Goal: Task Accomplishment & Management: Use online tool/utility

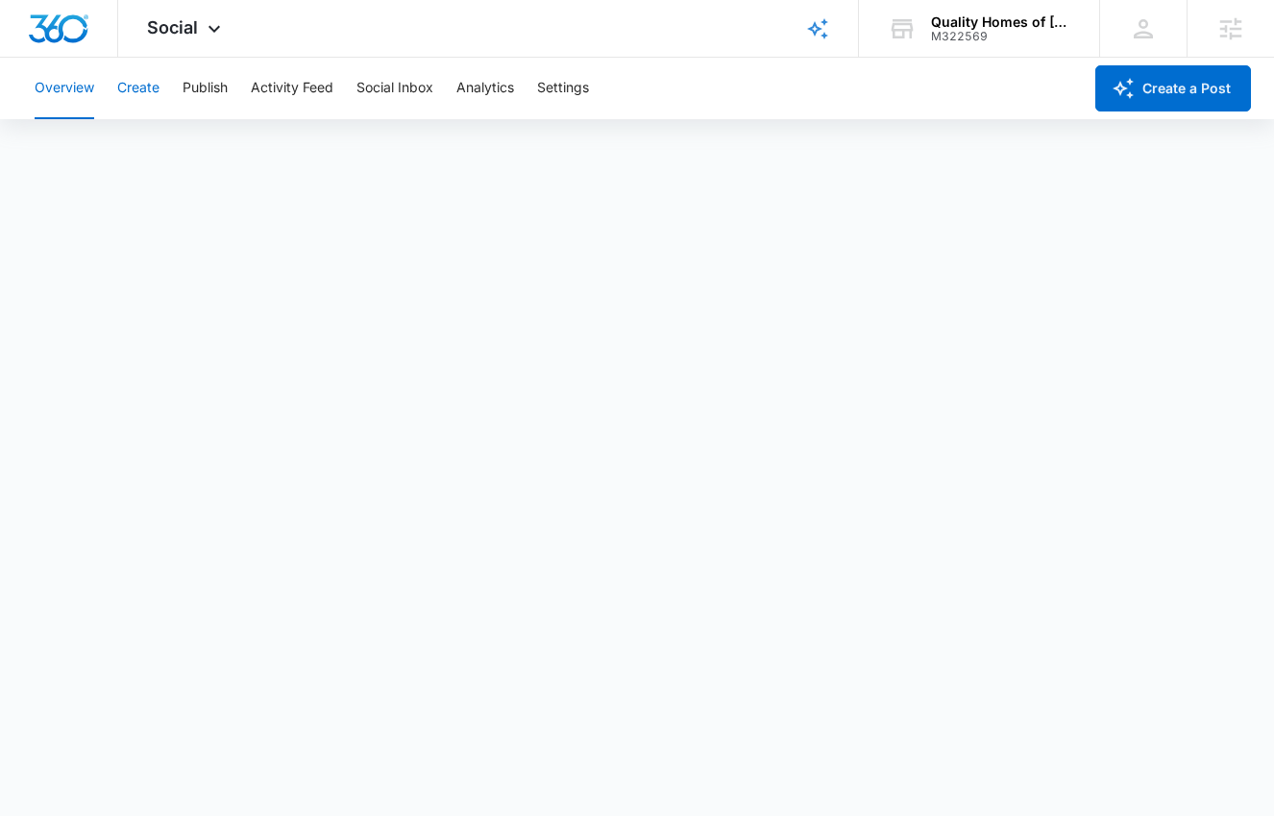
click at [132, 84] on button "Create" at bounding box center [138, 88] width 42 height 61
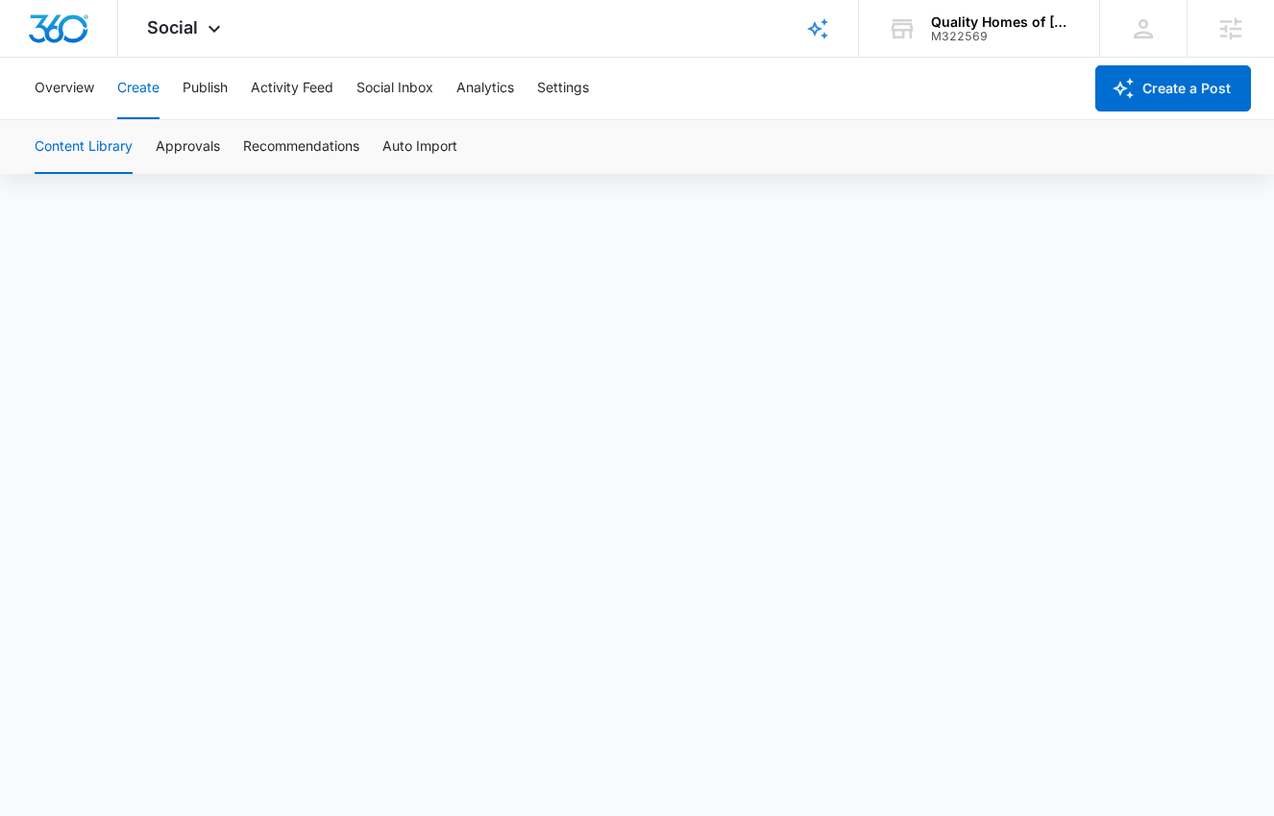
scroll to position [13, 0]
click at [145, 92] on button "Create" at bounding box center [138, 88] width 42 height 61
click at [183, 28] on span "Social" at bounding box center [172, 27] width 51 height 20
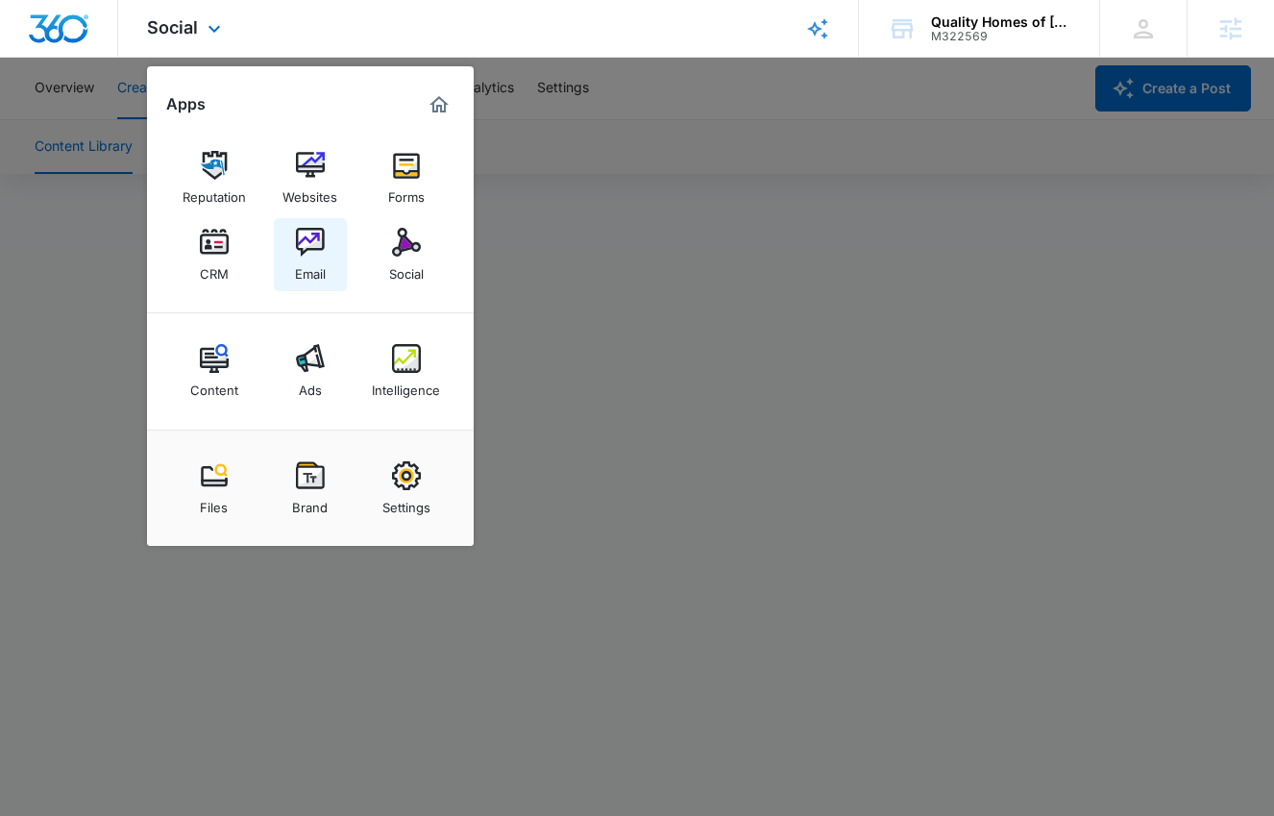
click at [326, 256] on link "Email" at bounding box center [310, 254] width 73 height 73
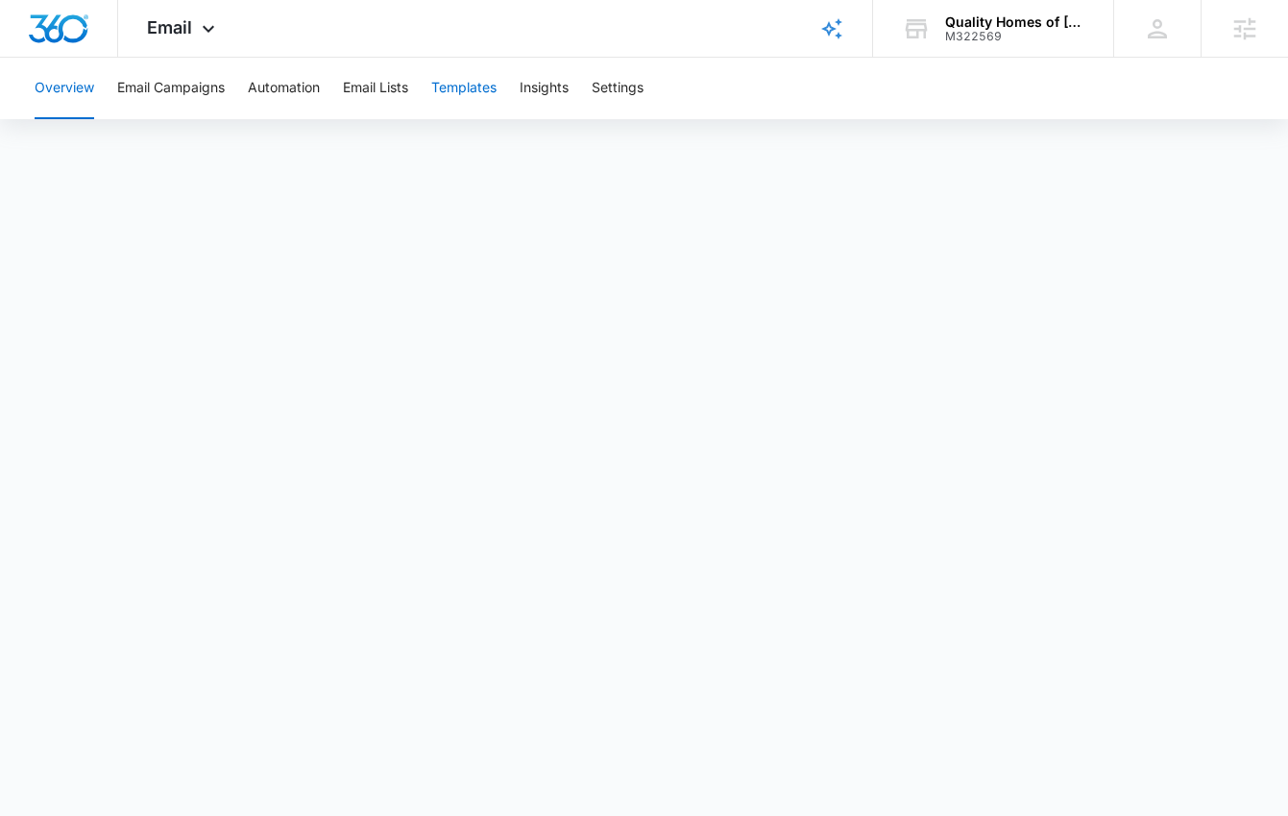
click at [461, 89] on button "Templates" at bounding box center [463, 88] width 65 height 61
click at [201, 81] on button "Email Campaigns" at bounding box center [171, 88] width 108 height 61
